Goal: Information Seeking & Learning: Learn about a topic

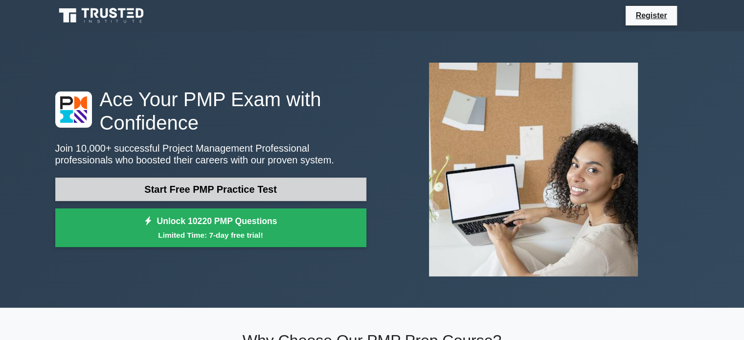
click at [202, 182] on link "Start Free PMP Practice Test" at bounding box center [210, 188] width 311 height 23
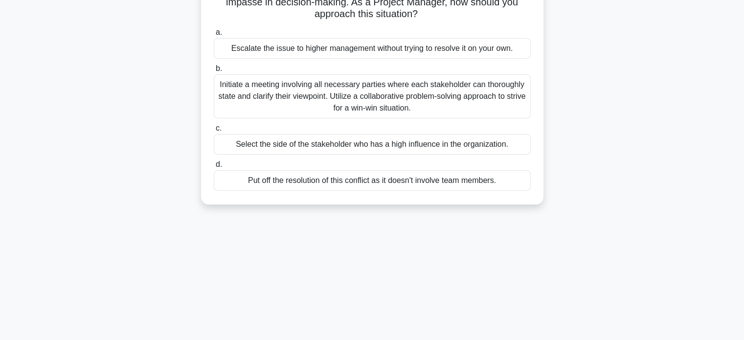
scroll to position [49, 0]
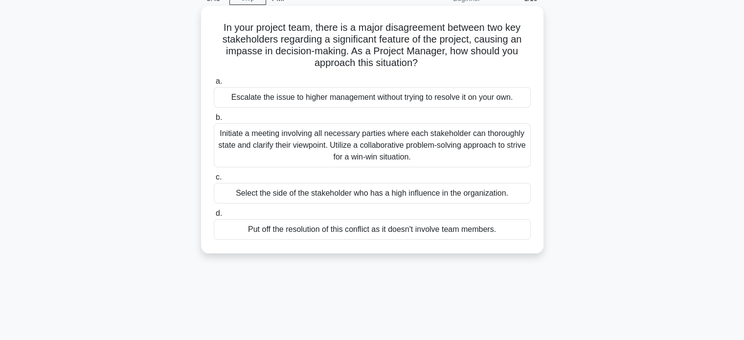
click at [267, 134] on div "Initiate a meeting involving all necessary parties where each stakeholder can t…" at bounding box center [372, 145] width 317 height 44
click at [214, 121] on input "b. Initiate a meeting involving all necessary parties where each stakeholder ca…" at bounding box center [214, 117] width 0 height 6
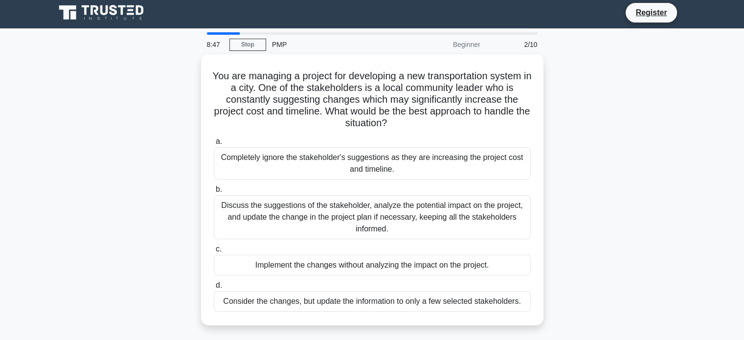
scroll to position [0, 0]
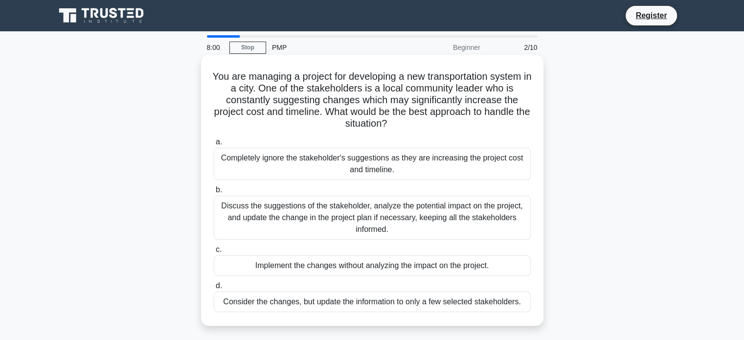
click at [291, 220] on div "Discuss the suggestions of the stakeholder, analyze the potential impact on the…" at bounding box center [372, 218] width 317 height 44
click at [214, 193] on input "b. Discuss the suggestions of the stakeholder, analyze the potential impact on …" at bounding box center [214, 190] width 0 height 6
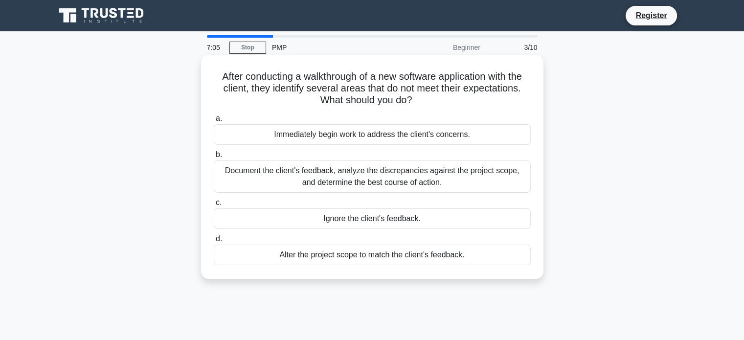
click at [328, 180] on div "Document the client's feedback, analyze the discrepancies against the project s…" at bounding box center [372, 176] width 317 height 32
click at [214, 158] on input "b. Document the client's feedback, analyze the discrepancies against the projec…" at bounding box center [214, 155] width 0 height 6
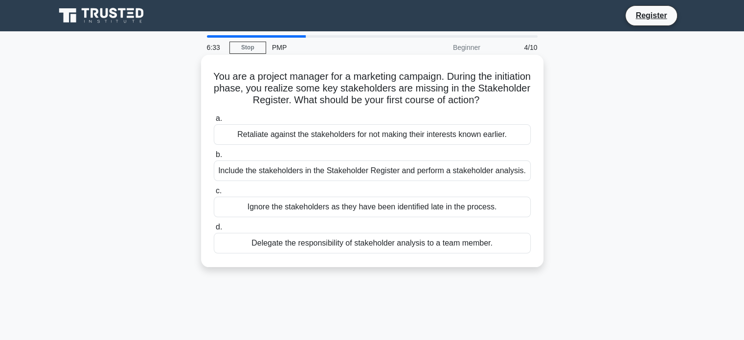
click at [331, 169] on div "Include the stakeholders in the Stakeholder Register and perform a stakeholder …" at bounding box center [372, 170] width 317 height 21
click at [214, 158] on input "b. Include the stakeholders in the Stakeholder Register and perform a stakehold…" at bounding box center [214, 155] width 0 height 6
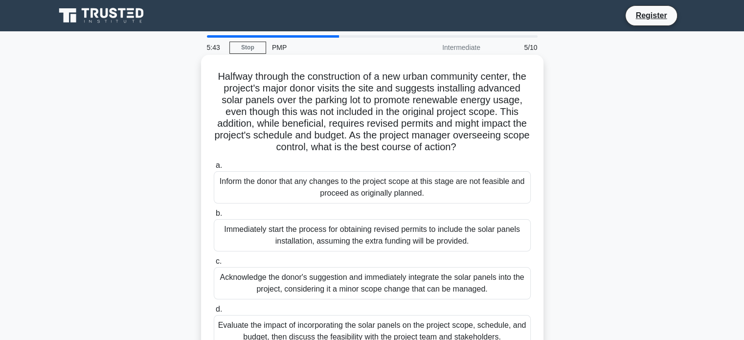
scroll to position [49, 0]
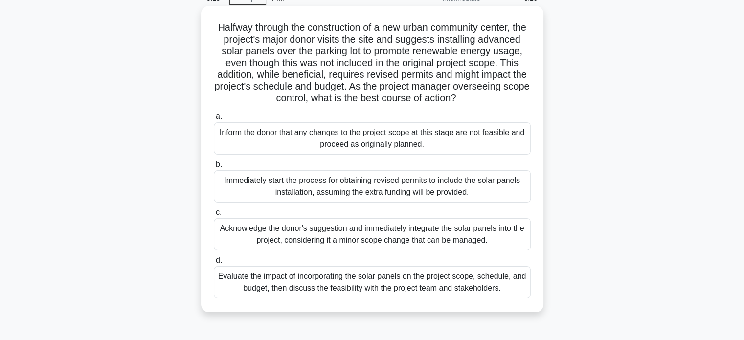
click at [311, 287] on div "Evaluate the impact of incorporating the solar panels on the project scope, sch…" at bounding box center [372, 282] width 317 height 32
click at [214, 263] on input "d. Evaluate the impact of incorporating the solar panels on the project scope, …" at bounding box center [214, 260] width 0 height 6
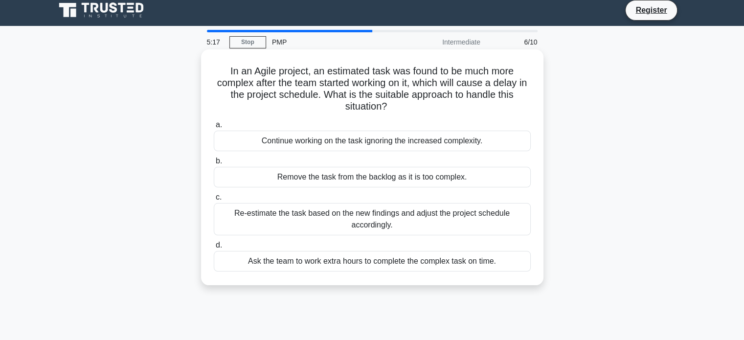
scroll to position [0, 0]
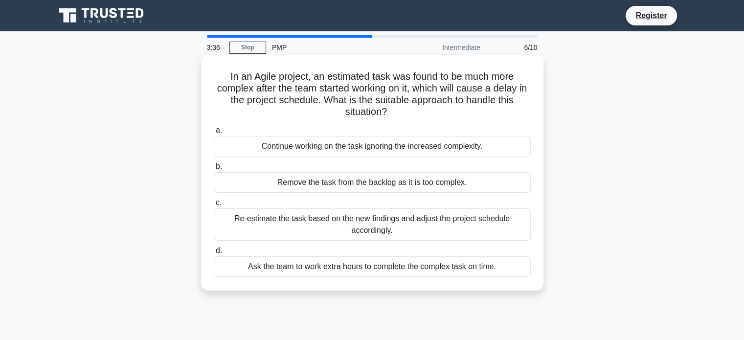
click at [350, 145] on div "Continue working on the task ignoring the increased complexity." at bounding box center [372, 146] width 317 height 21
click at [214, 133] on input "a. Continue working on the task ignoring the increased complexity." at bounding box center [214, 130] width 0 height 6
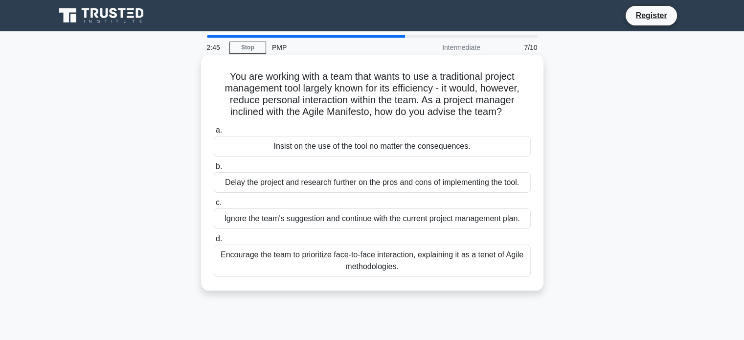
click at [333, 255] on div "Encourage the team to prioritize face-to-face interaction, explaining it as a t…" at bounding box center [372, 260] width 317 height 32
click at [214, 242] on input "d. Encourage the team to prioritize face-to-face interaction, explaining it as …" at bounding box center [214, 239] width 0 height 6
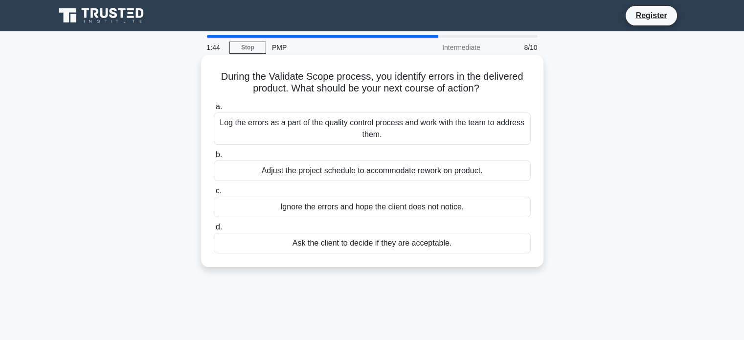
click at [406, 130] on div "Log the errors as a part of the quality control process and work with the team …" at bounding box center [372, 128] width 317 height 32
click at [214, 110] on input "a. Log the errors as a part of the quality control process and work with the te…" at bounding box center [214, 107] width 0 height 6
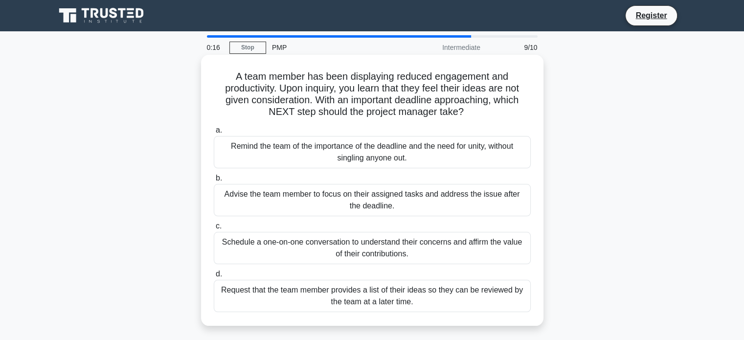
click at [378, 247] on div "Schedule a one-on-one conversation to understand their concerns and affirm the …" at bounding box center [372, 248] width 317 height 32
click at [214, 229] on input "c. Schedule a one-on-one conversation to understand their concerns and affirm t…" at bounding box center [214, 226] width 0 height 6
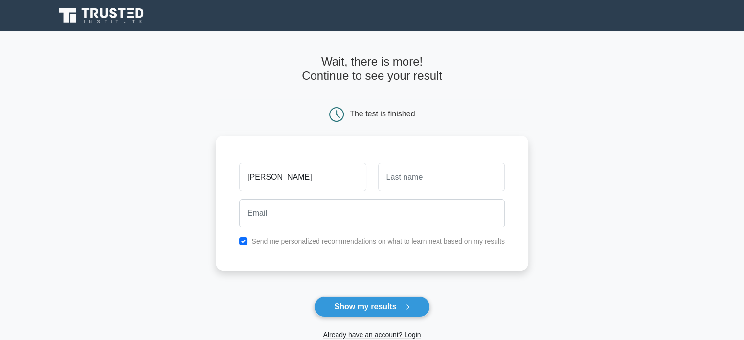
type input "[PERSON_NAME]"
click at [403, 171] on input "text" at bounding box center [441, 177] width 127 height 28
type input "beshnak"
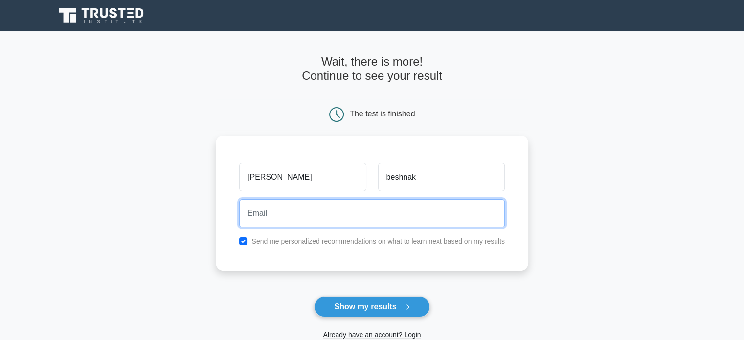
click at [356, 215] on input "email" at bounding box center [371, 213] width 265 height 28
type input "[PERSON_NAME][EMAIL_ADDRESS][DOMAIN_NAME]"
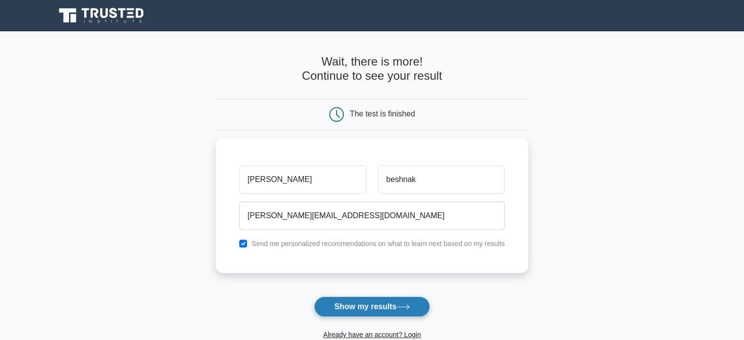
click at [381, 305] on button "Show my results" at bounding box center [371, 306] width 115 height 21
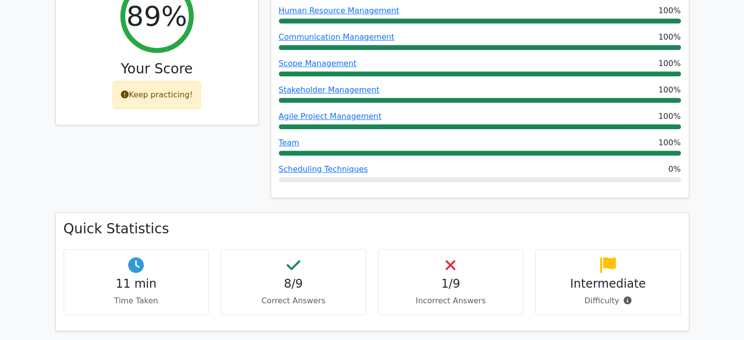
scroll to position [440, 0]
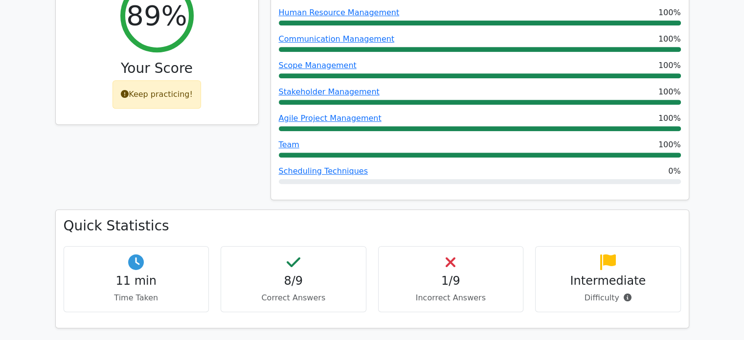
click at [445, 254] on icon at bounding box center [450, 262] width 10 height 16
click at [458, 274] on h4 "1/9" at bounding box center [450, 281] width 129 height 14
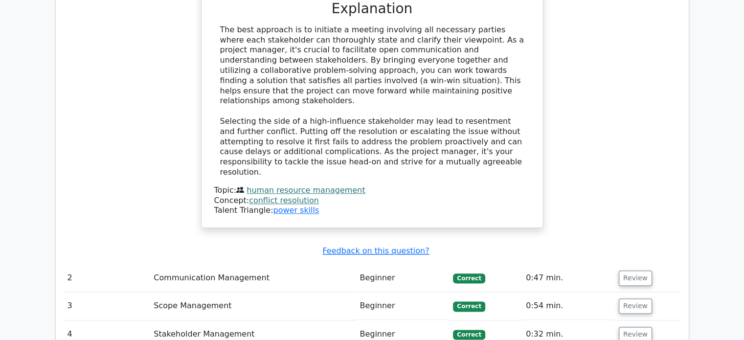
scroll to position [1222, 0]
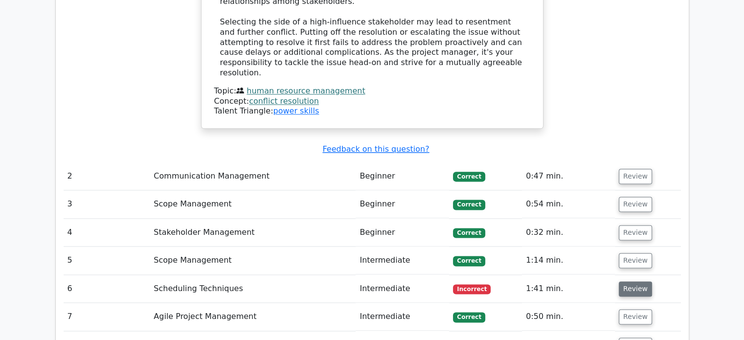
click at [627, 281] on button "Review" at bounding box center [634, 288] width 33 height 15
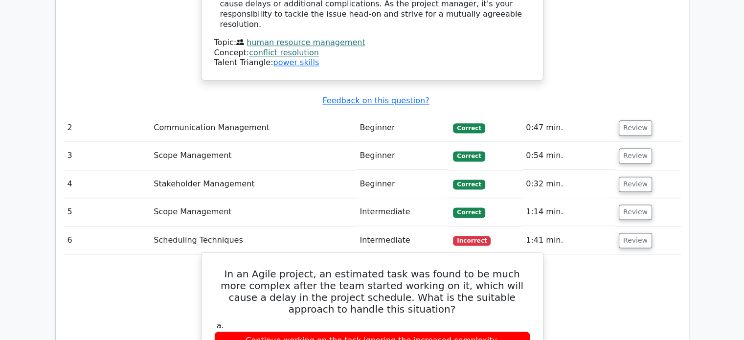
scroll to position [1271, 0]
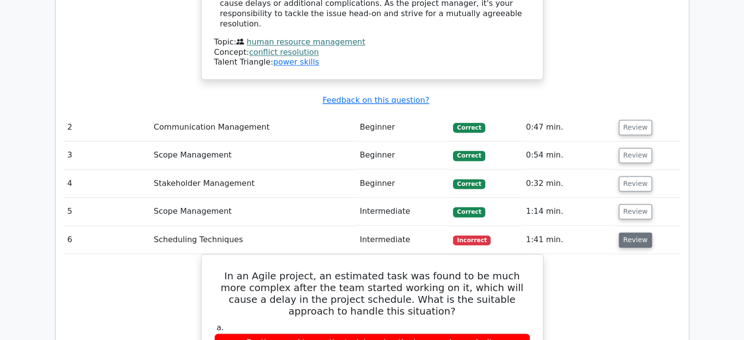
click at [623, 232] on button "Review" at bounding box center [634, 239] width 33 height 15
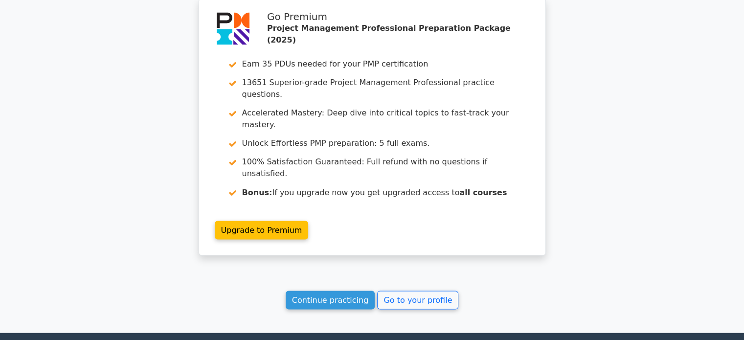
scroll to position [1666, 0]
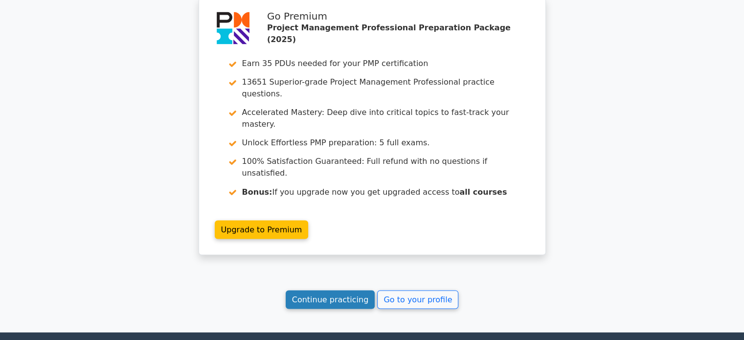
click at [350, 290] on link "Continue practicing" at bounding box center [329, 299] width 89 height 19
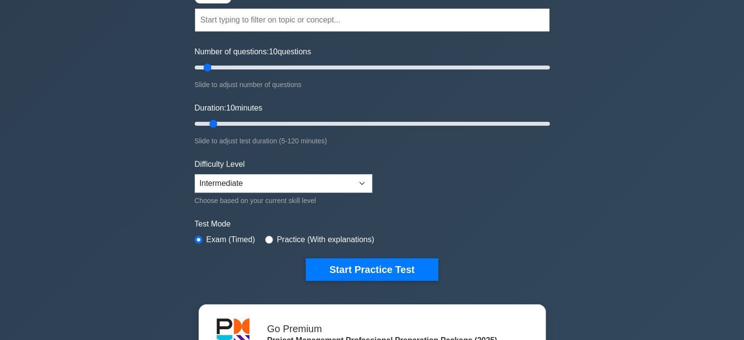
scroll to position [98, 0]
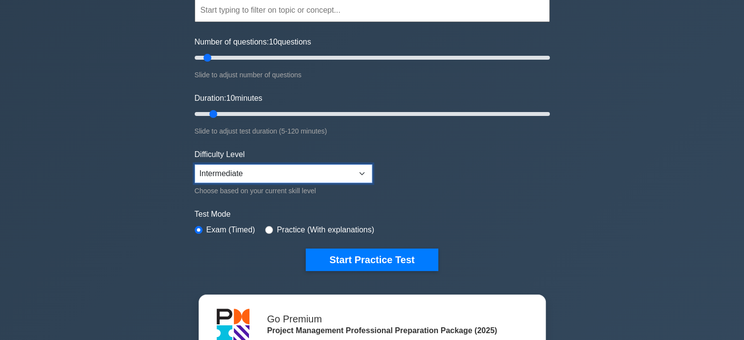
click at [298, 167] on select "Beginner Intermediate Expert" at bounding box center [283, 173] width 177 height 19
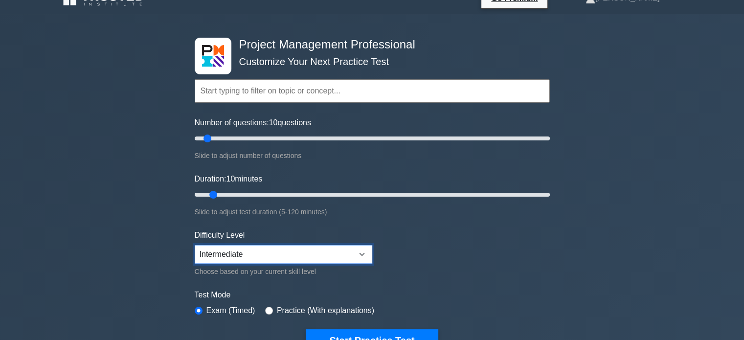
scroll to position [0, 0]
